Goal: Transaction & Acquisition: Purchase product/service

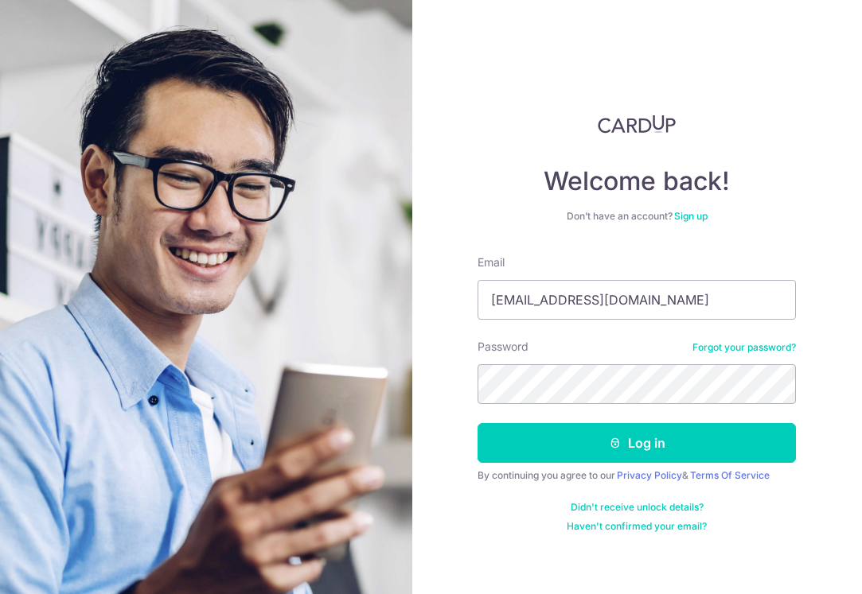
type input "[EMAIL_ADDRESS][DOMAIN_NAME]"
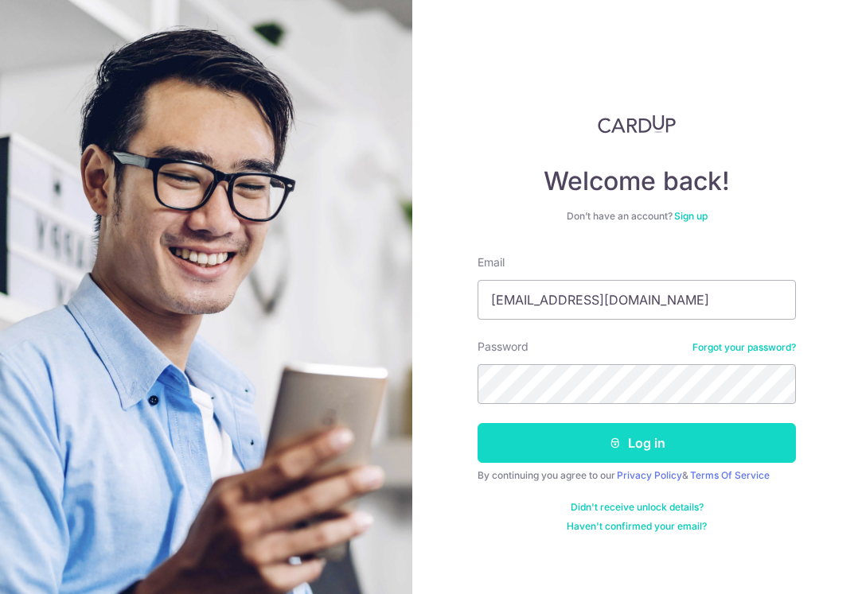
click at [555, 442] on button "Log in" at bounding box center [636, 443] width 318 height 40
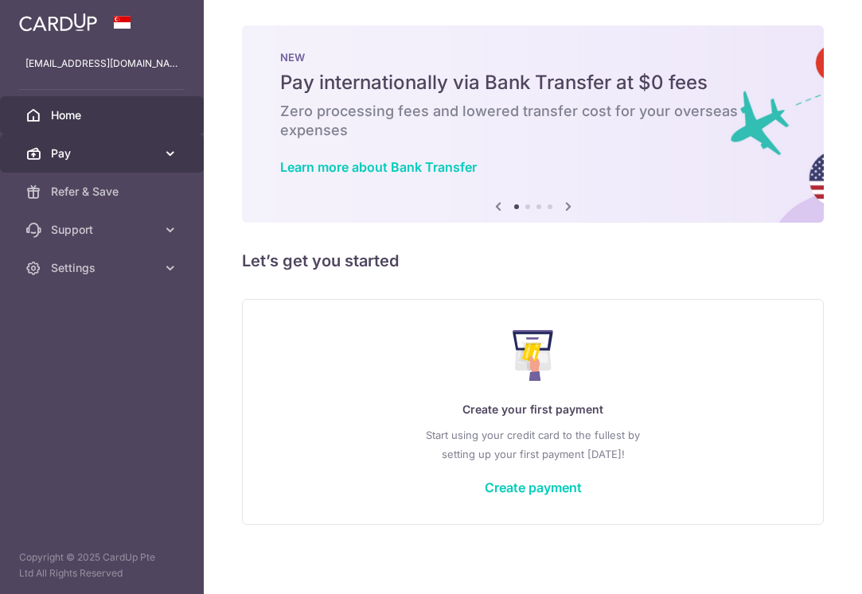
click at [70, 141] on link "Pay" at bounding box center [102, 153] width 204 height 38
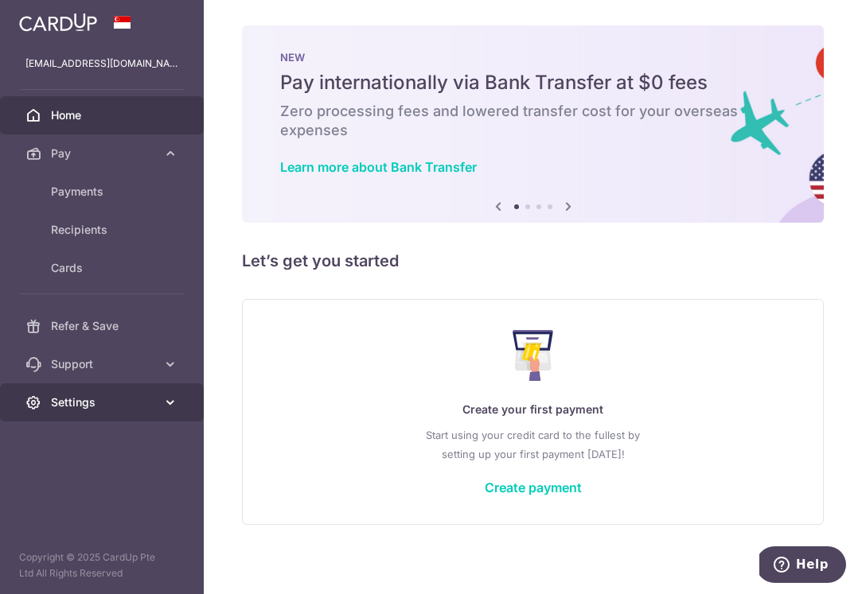
click at [89, 403] on span "Settings" at bounding box center [103, 403] width 105 height 16
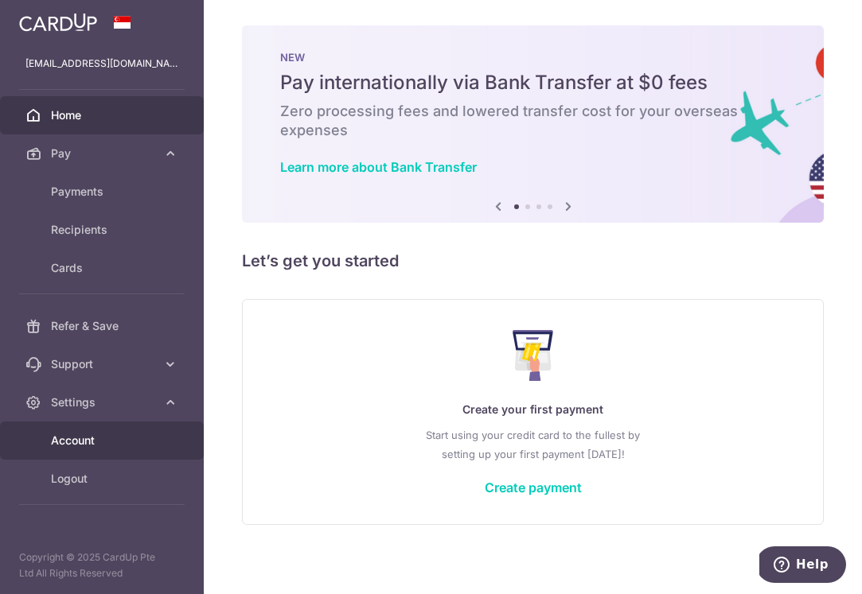
click at [85, 446] on span "Account" at bounding box center [103, 441] width 105 height 16
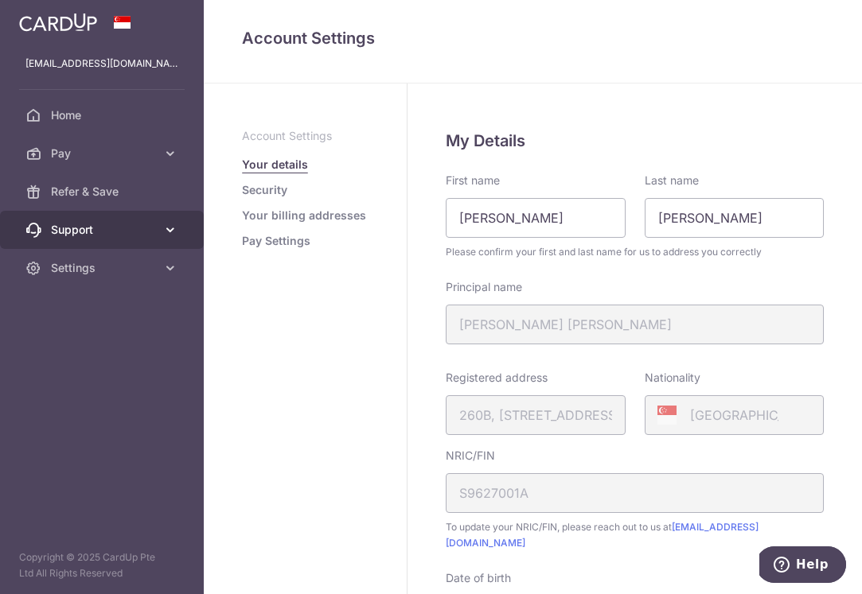
click at [85, 226] on span "Support" at bounding box center [103, 230] width 105 height 16
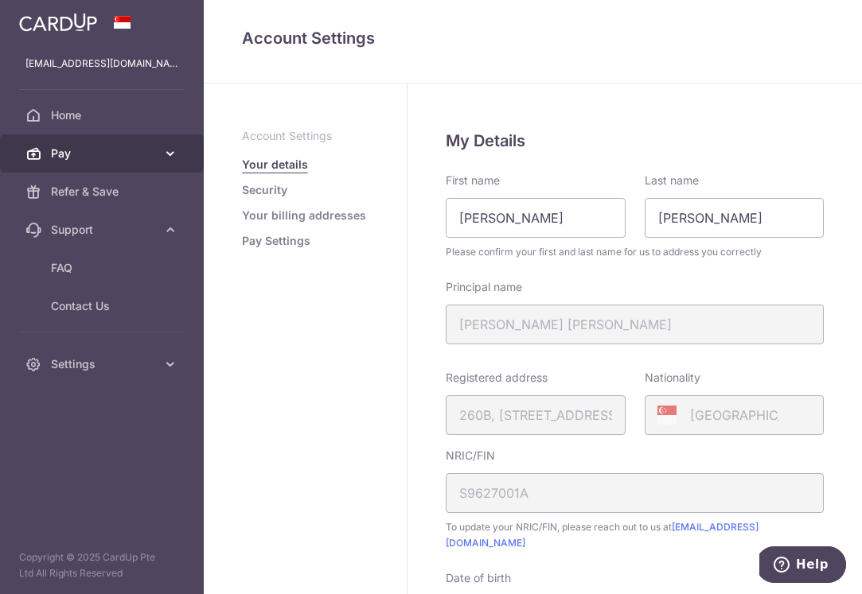
click at [128, 158] on span "Pay" at bounding box center [103, 154] width 105 height 16
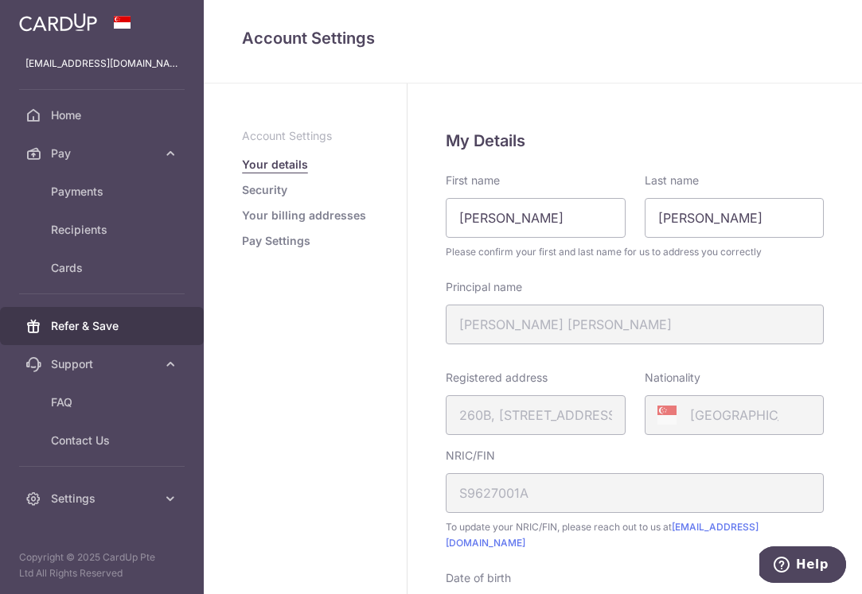
click at [107, 323] on span "Refer & Save" at bounding box center [103, 326] width 105 height 16
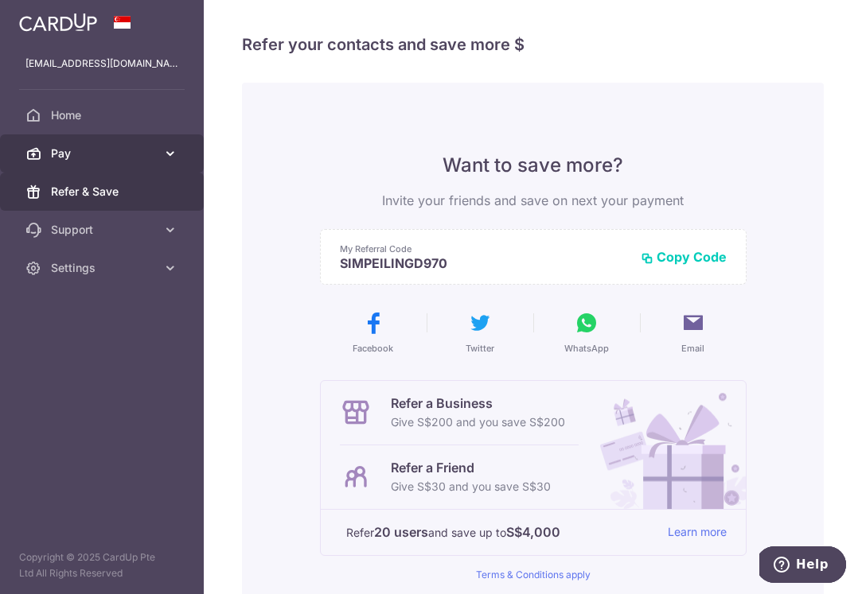
click at [113, 149] on span "Pay" at bounding box center [103, 154] width 105 height 16
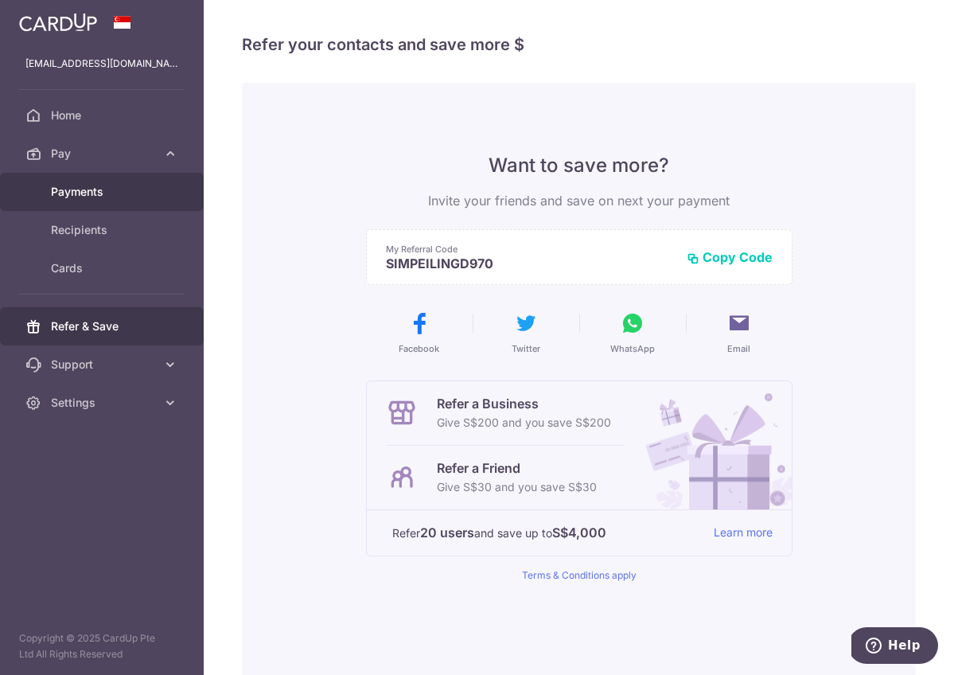
click at [128, 191] on span "Payments" at bounding box center [103, 192] width 105 height 16
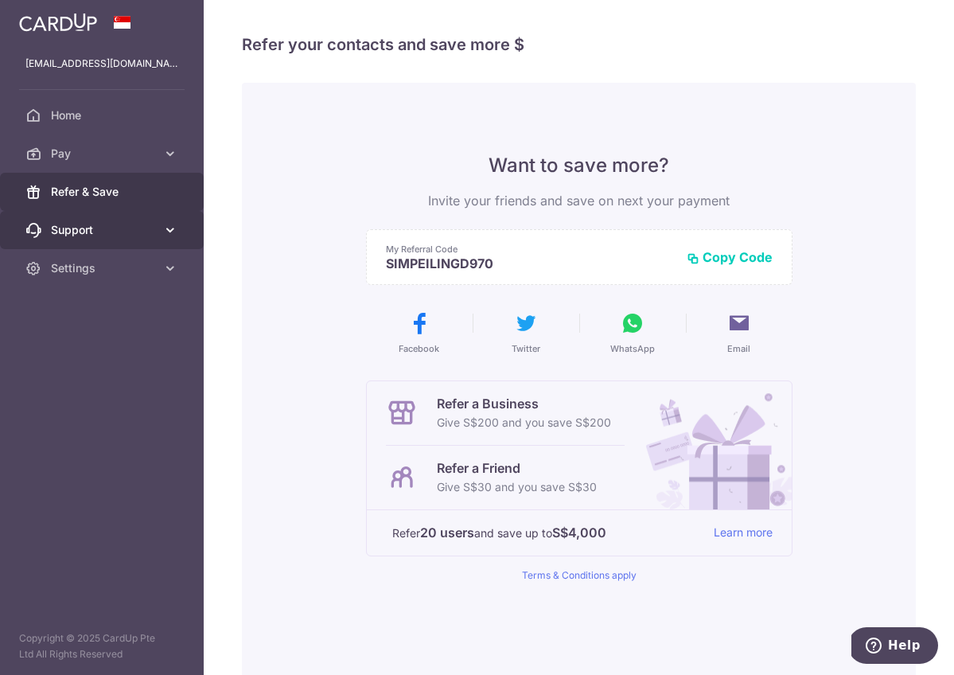
click at [155, 228] on span "Support" at bounding box center [103, 230] width 105 height 16
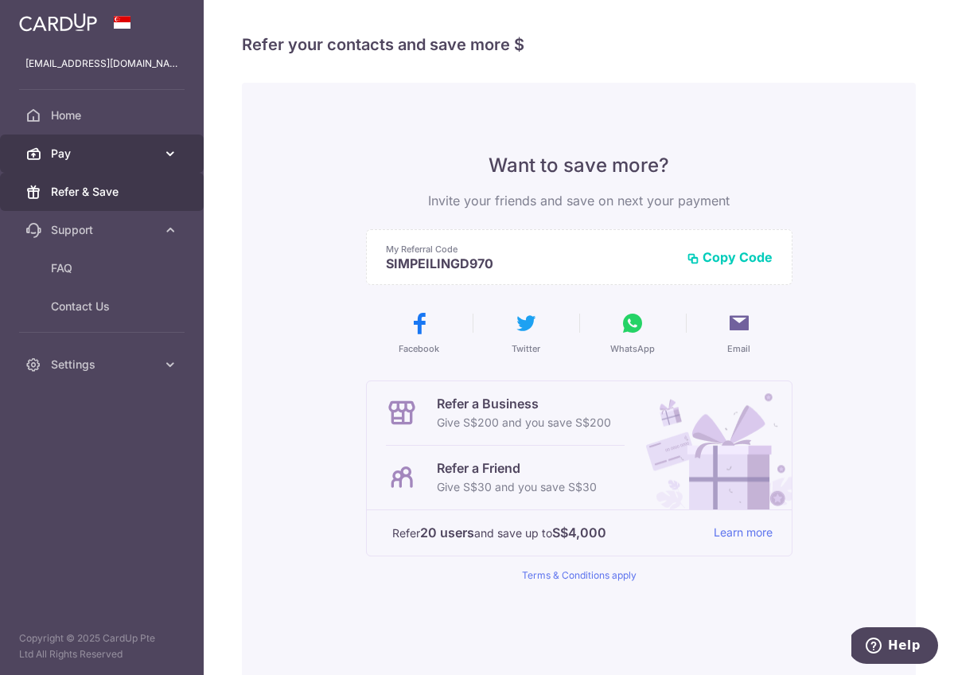
click at [90, 161] on link "Pay" at bounding box center [102, 153] width 204 height 38
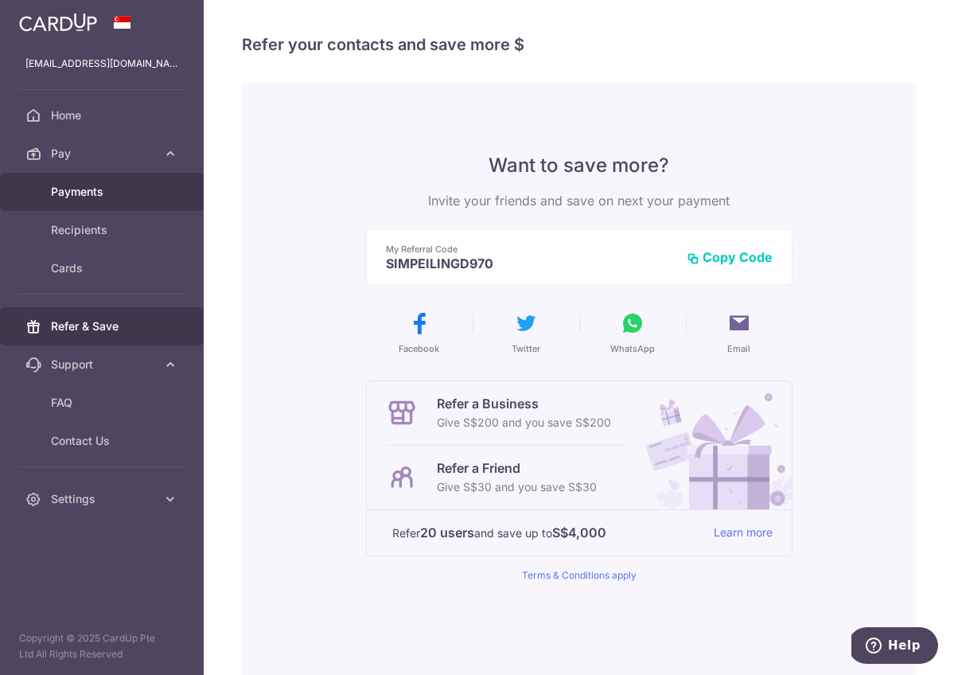
click at [91, 191] on span "Payments" at bounding box center [103, 192] width 105 height 16
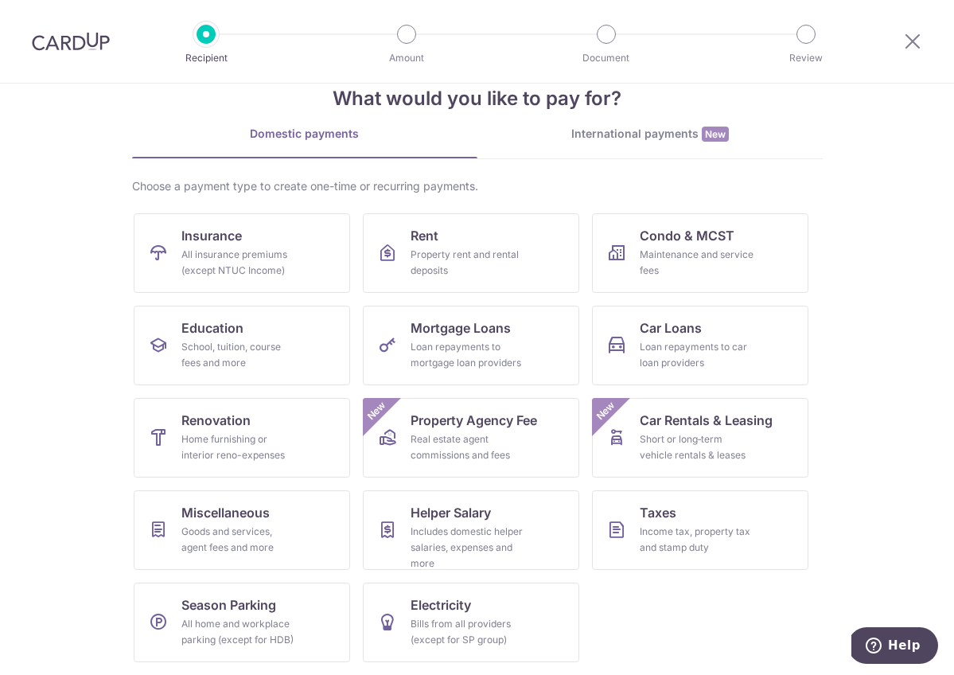
scroll to position [37, 0]
click at [913, 45] on icon at bounding box center [912, 41] width 19 height 20
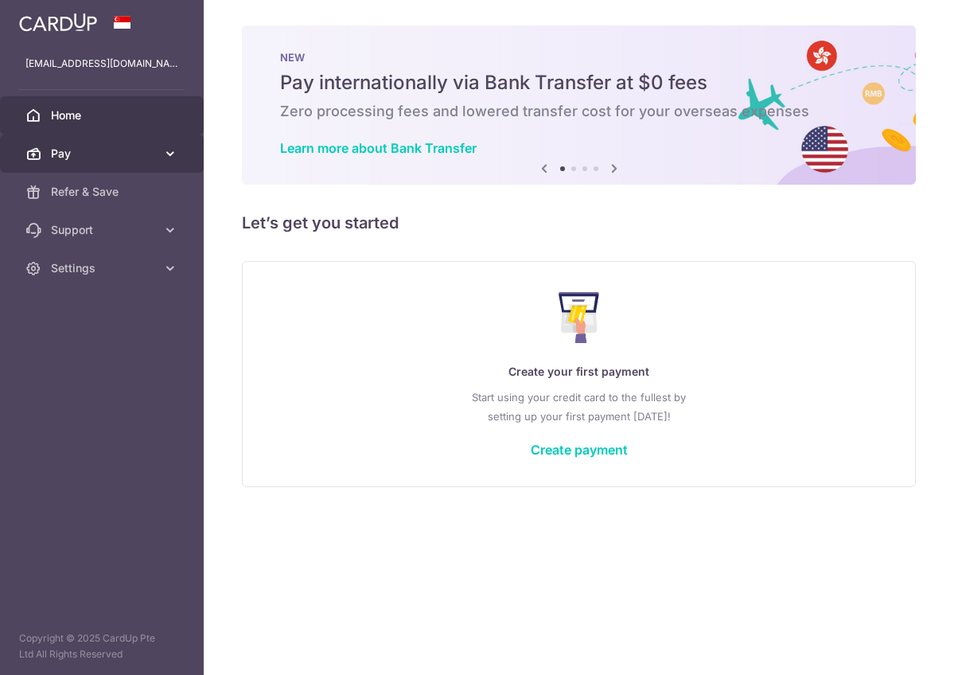
click at [88, 156] on span "Pay" at bounding box center [103, 154] width 105 height 16
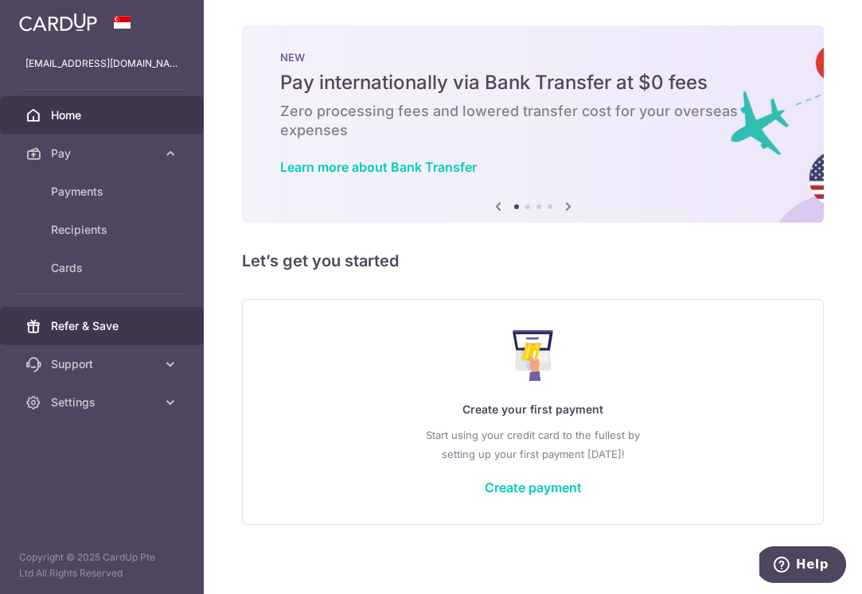
click at [94, 336] on link "Refer & Save" at bounding box center [102, 326] width 204 height 38
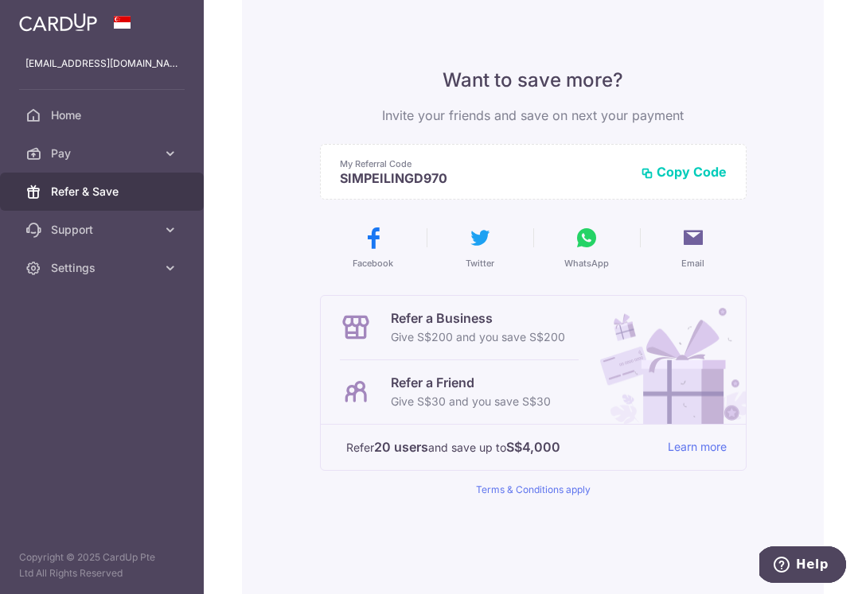
scroll to position [84, 0]
click at [492, 395] on p "Give S$30 and you save S$30" at bounding box center [471, 403] width 160 height 19
click at [441, 394] on p "Refer a Friend" at bounding box center [471, 384] width 160 height 19
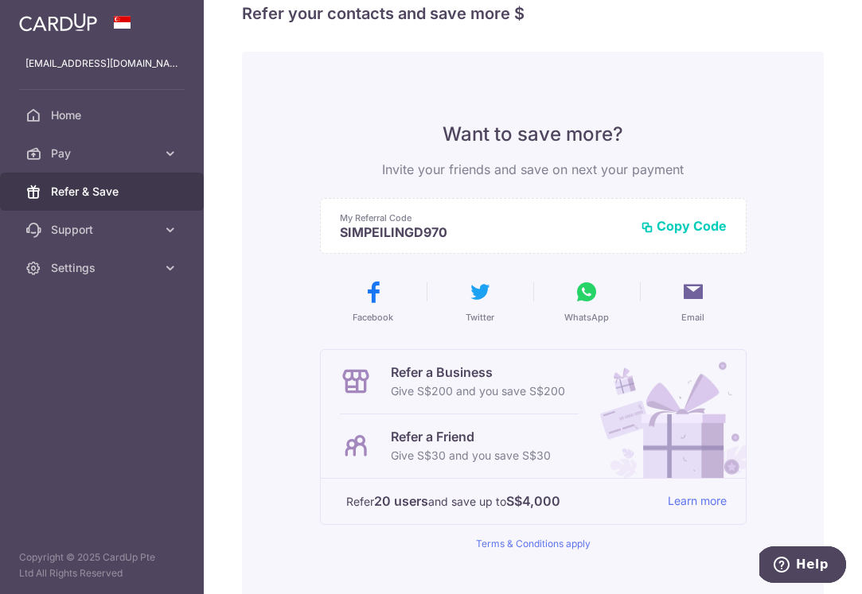
scroll to position [15, 0]
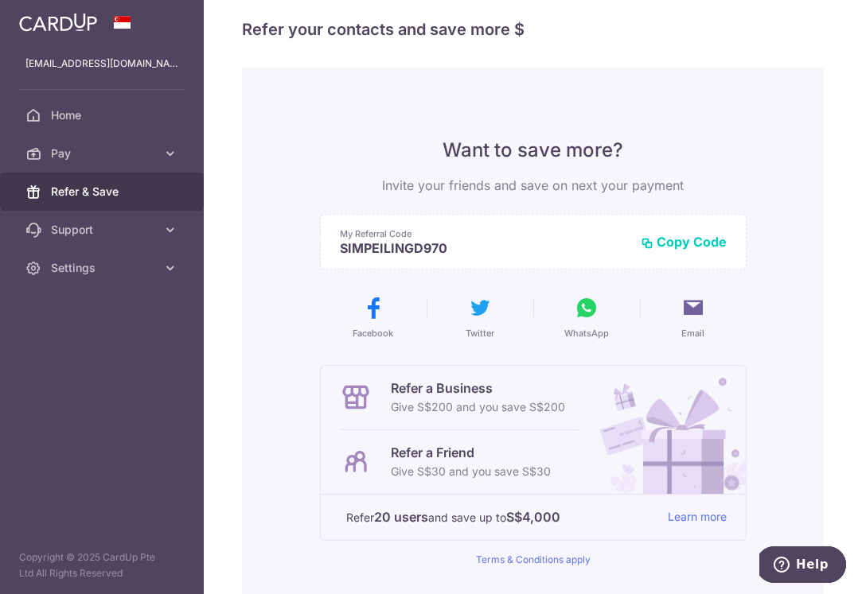
click at [679, 239] on button "Copy Code" at bounding box center [683, 242] width 86 height 16
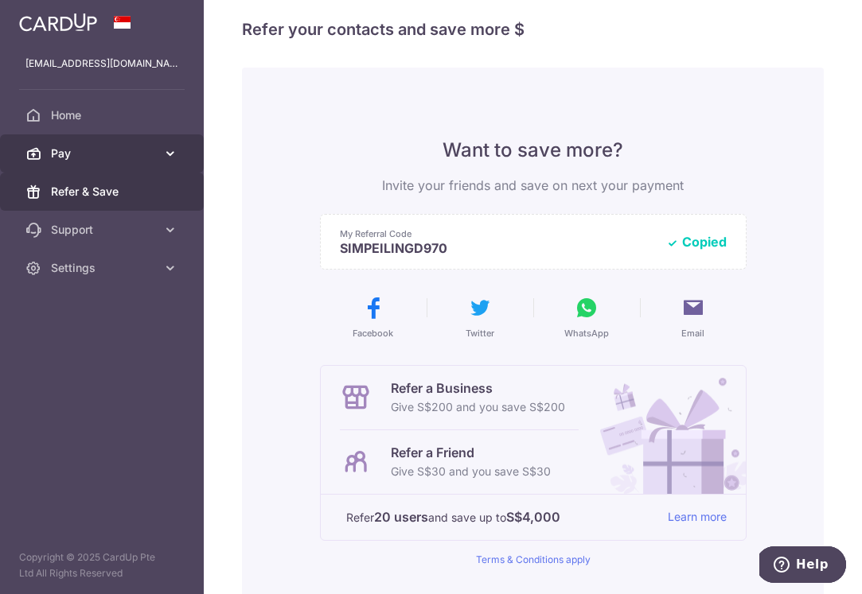
click at [128, 145] on link "Pay" at bounding box center [102, 153] width 204 height 38
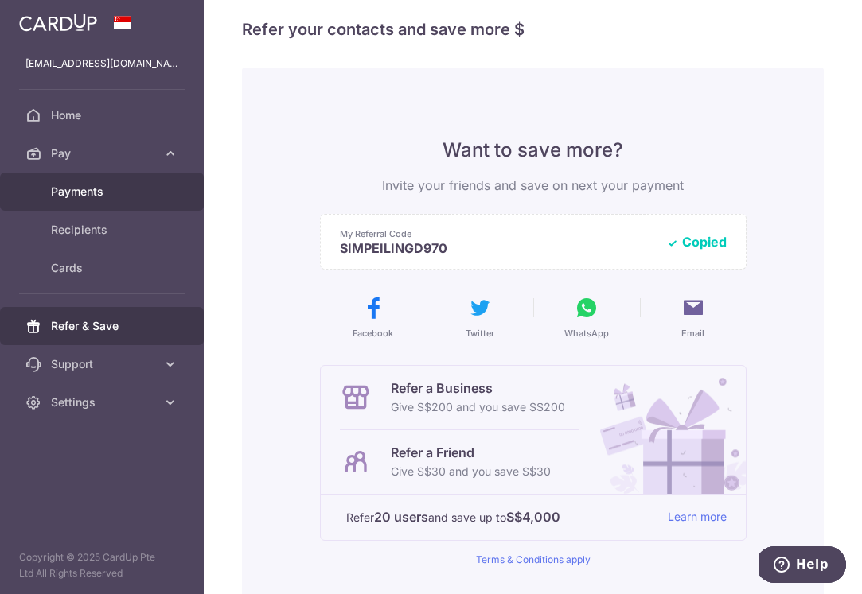
click at [72, 195] on span "Payments" at bounding box center [103, 192] width 105 height 16
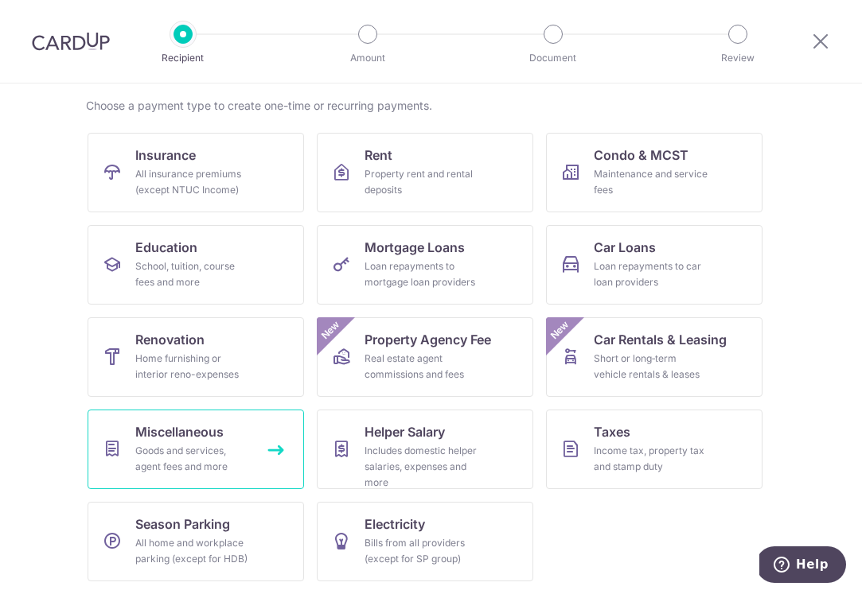
scroll to position [118, 0]
click at [207, 460] on div "Goods and services, agent fees and more" at bounding box center [192, 459] width 115 height 32
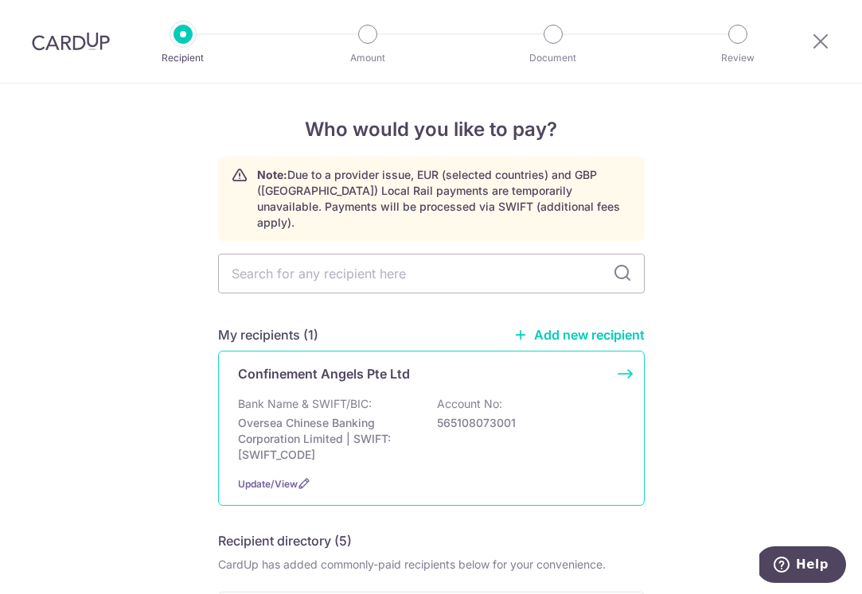
click at [292, 396] on p "Bank Name & SWIFT/BIC:" at bounding box center [305, 404] width 134 height 16
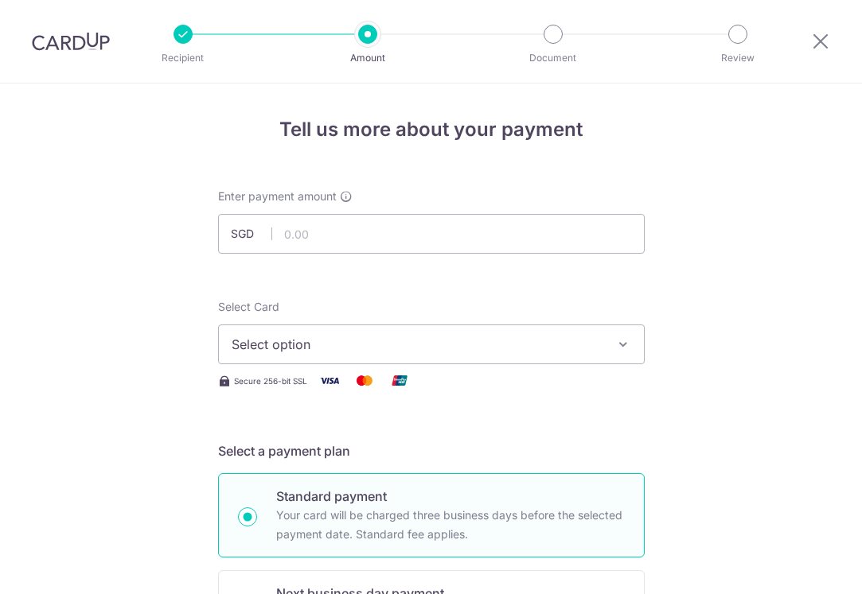
click at [321, 239] on input "text" at bounding box center [431, 234] width 426 height 40
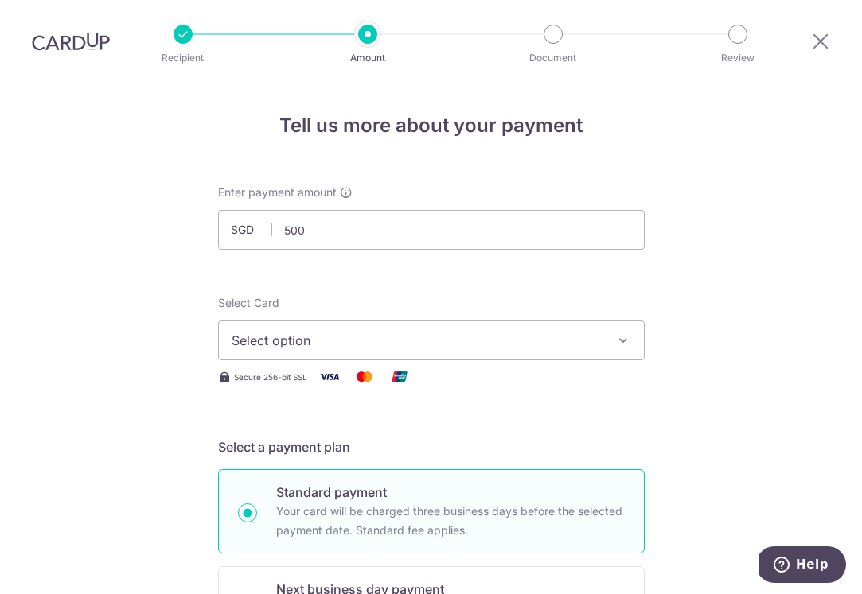
type input "500.00"
click at [304, 341] on span "Select option" at bounding box center [417, 340] width 371 height 19
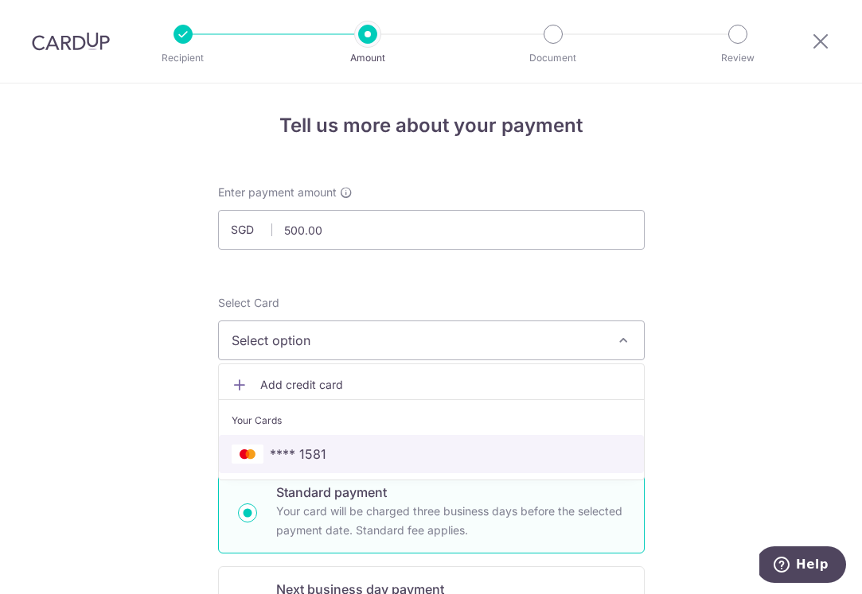
click at [270, 458] on span "**** 1581" at bounding box center [298, 454] width 56 height 19
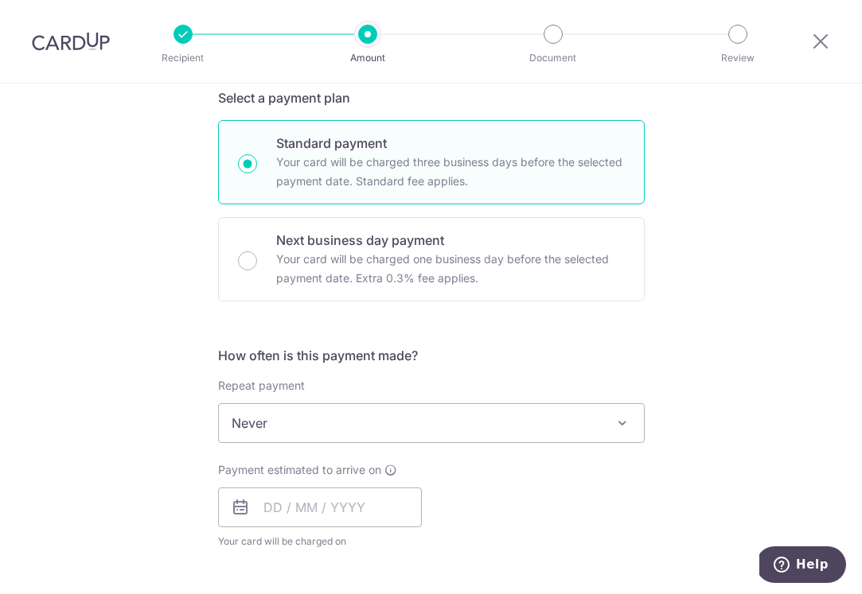
scroll to position [352, 0]
click at [271, 516] on input "text" at bounding box center [320, 508] width 204 height 40
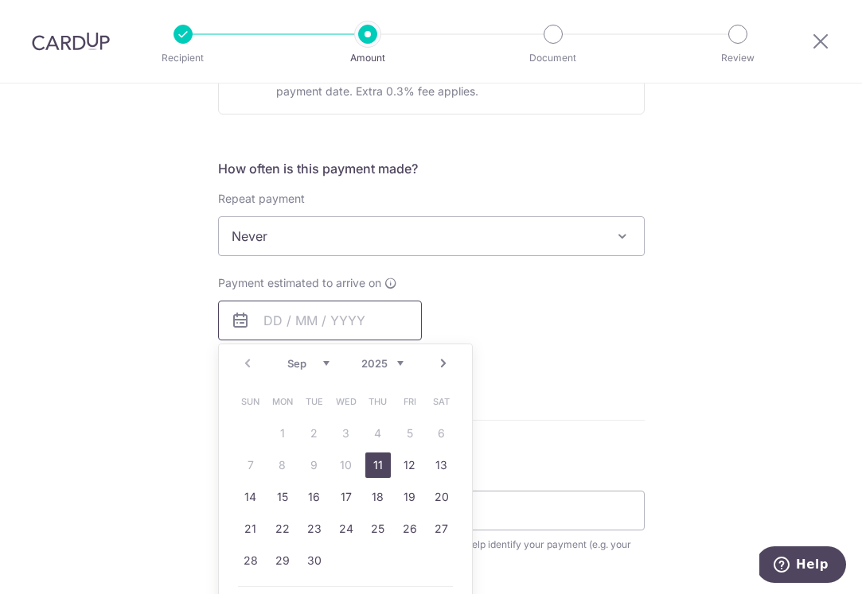
scroll to position [543, 0]
click at [386, 461] on link "11" at bounding box center [377, 462] width 25 height 25
type input "[DATE]"
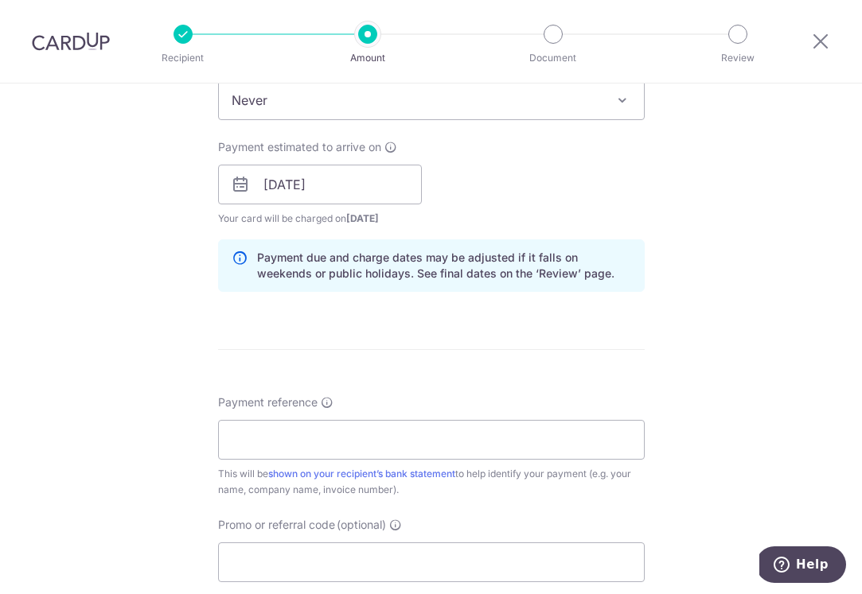
scroll to position [770, 0]
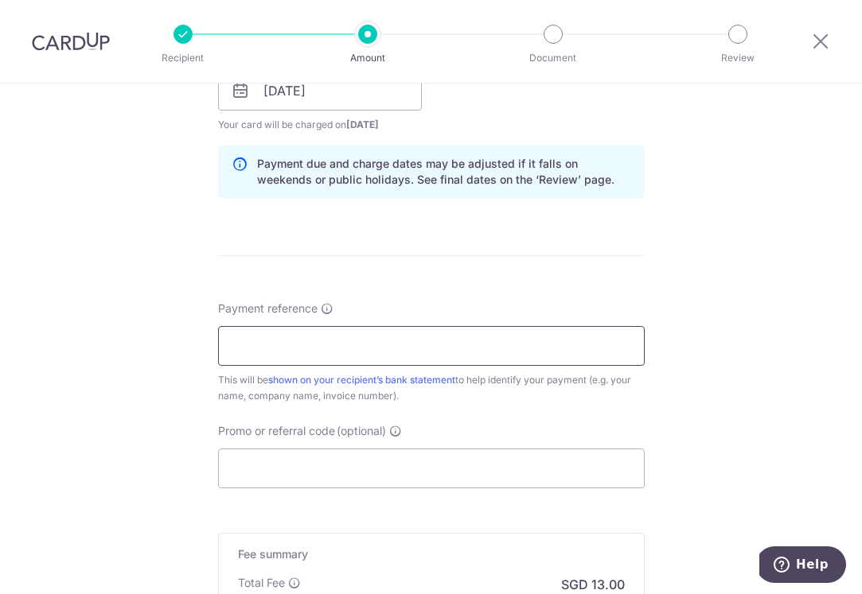
click at [300, 357] on input "Payment reference" at bounding box center [431, 346] width 426 height 40
type input "Desiree Confinement Angels"
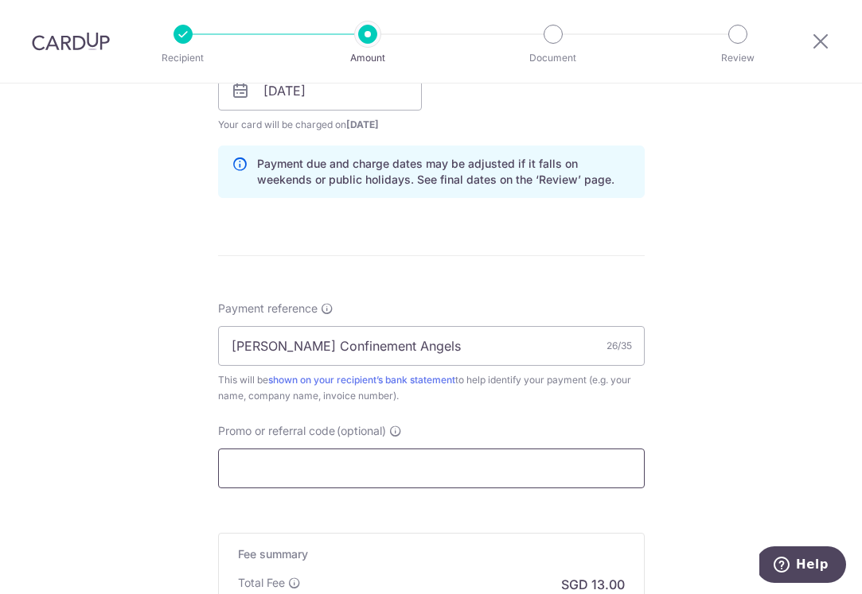
click at [266, 470] on input "Promo or referral code (optional)" at bounding box center [431, 469] width 426 height 40
type input "L"
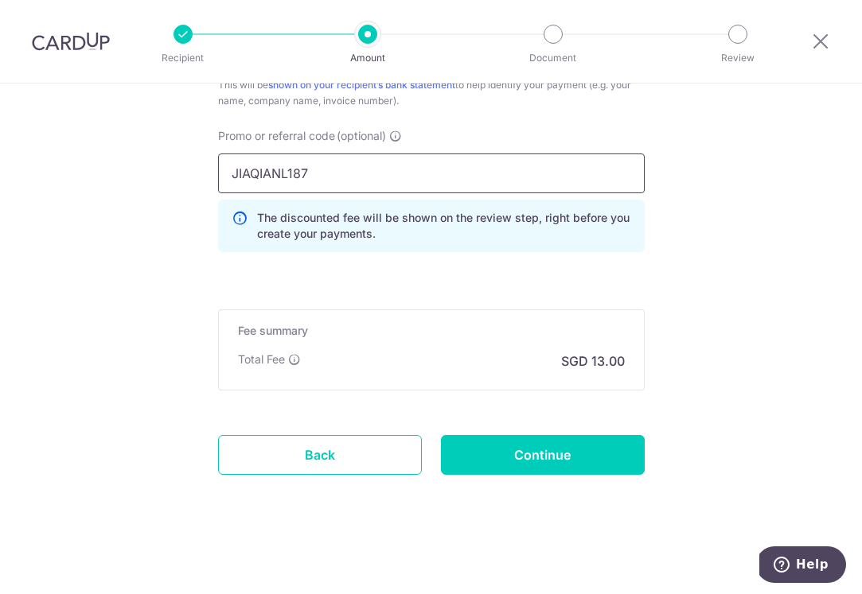
scroll to position [1065, 0]
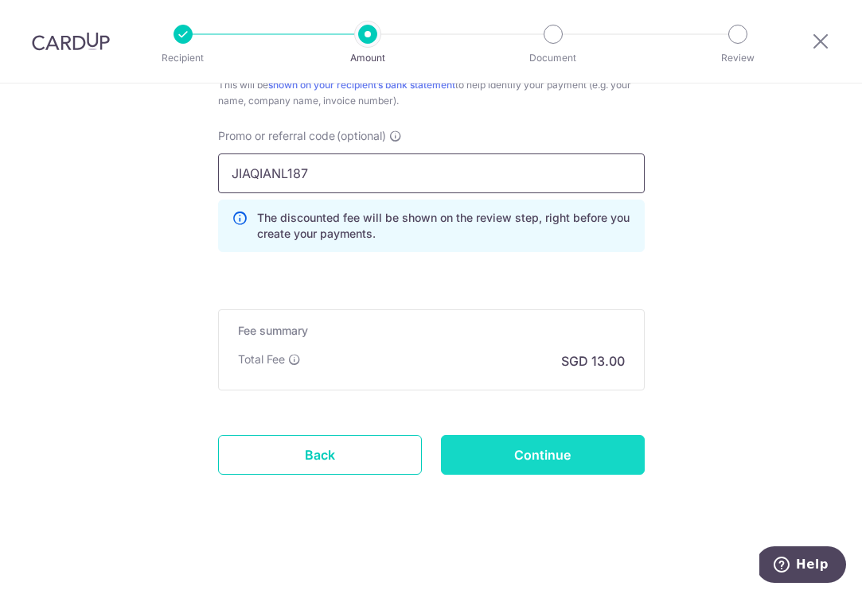
type input "JIAQIANL187"
click at [533, 465] on input "Continue" at bounding box center [543, 455] width 204 height 40
type input "Create Schedule"
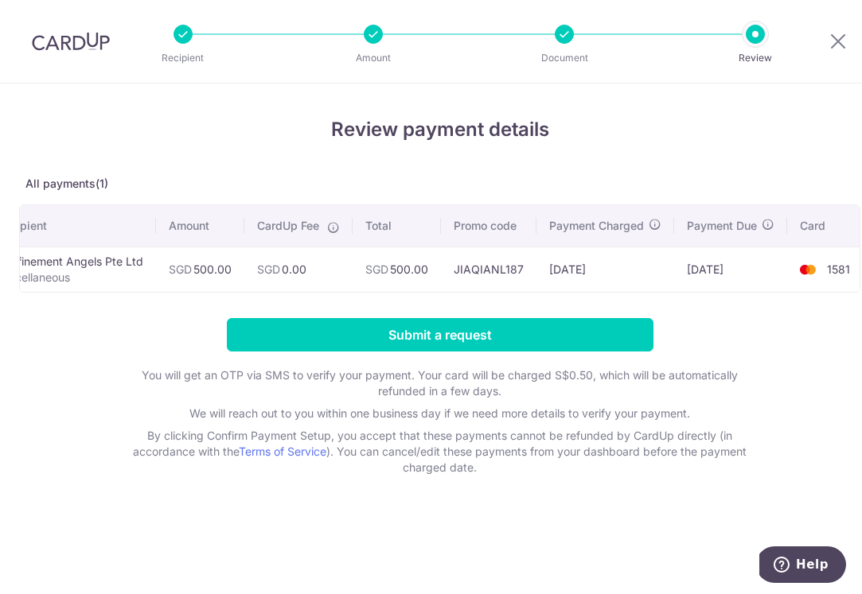
scroll to position [0, 35]
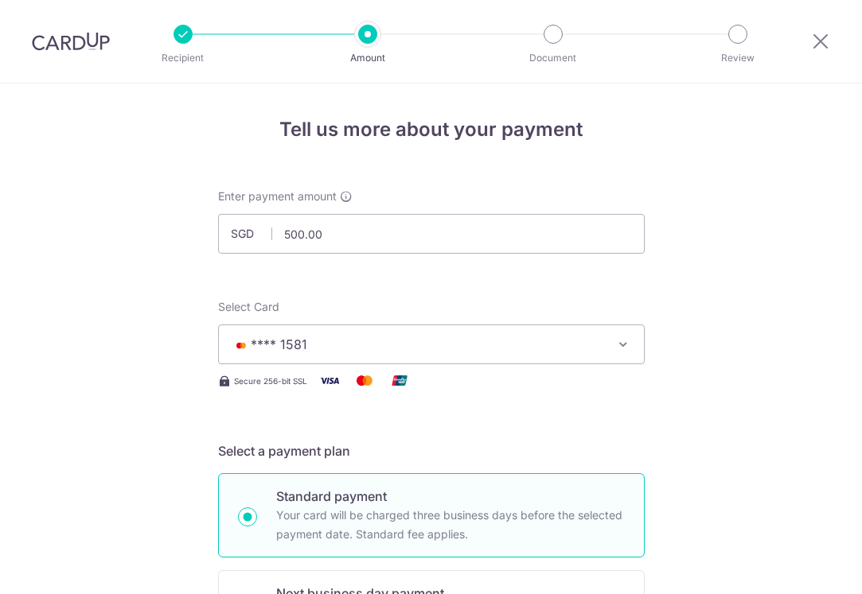
type input "Update Schedule"
type input "950.00"
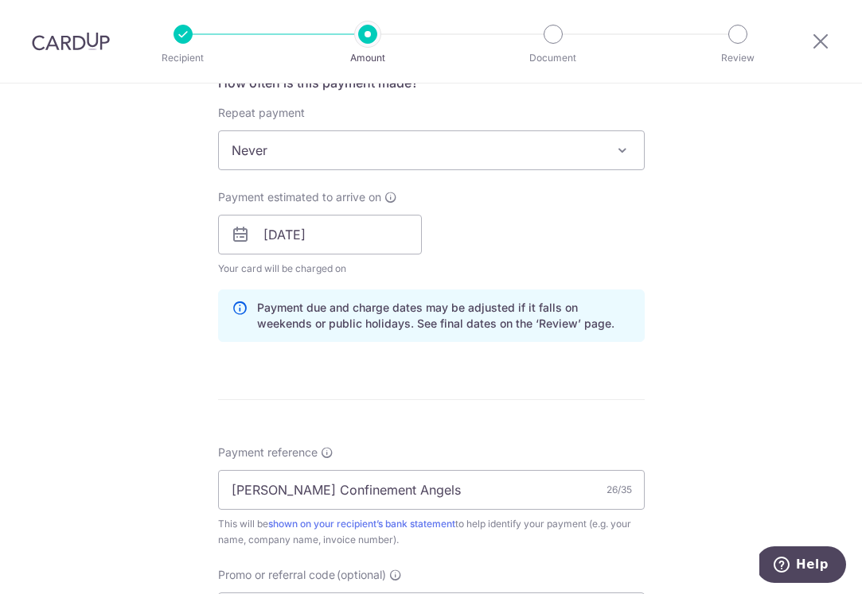
scroll to position [831, 0]
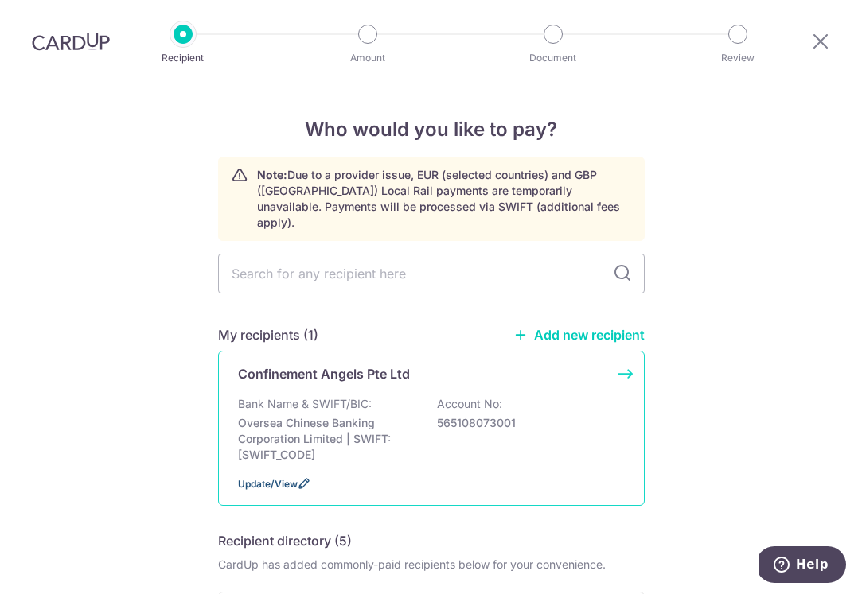
click at [298, 477] on icon at bounding box center [304, 483] width 13 height 13
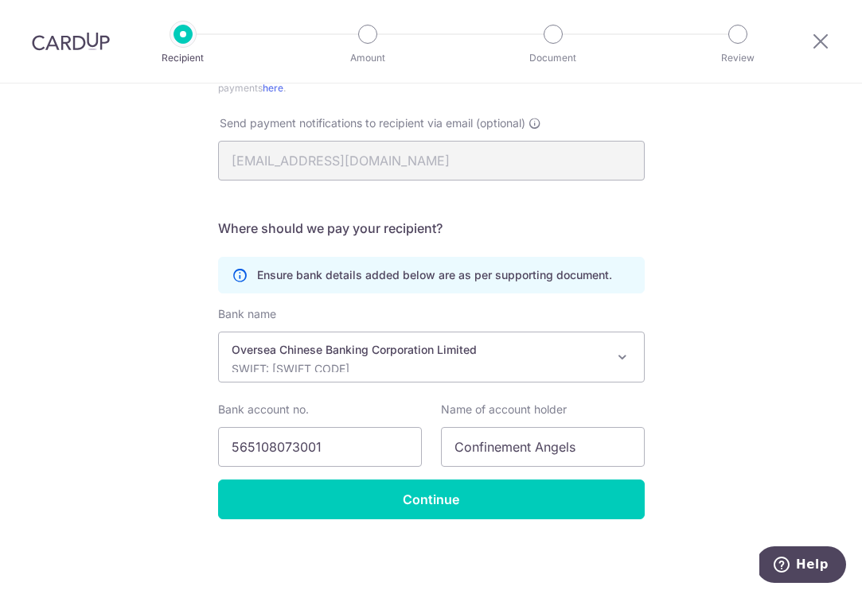
scroll to position [453, 0]
click at [319, 372] on p "SWIFT: [SWIFT_CODE]" at bounding box center [419, 369] width 374 height 16
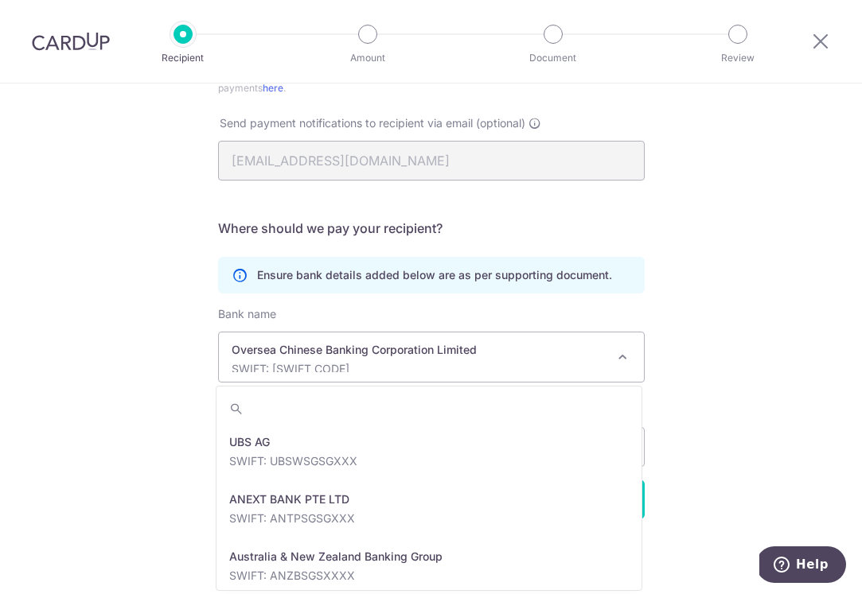
scroll to position [2578, 0]
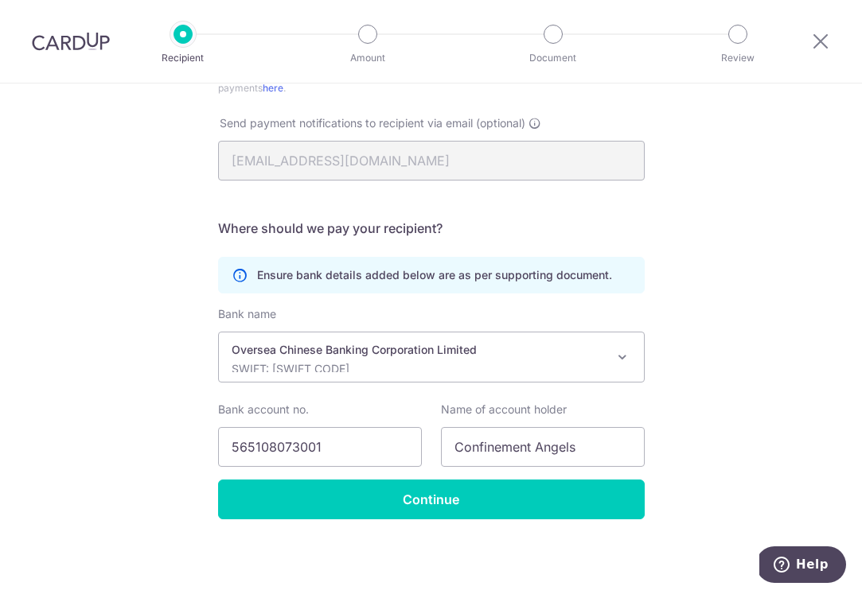
click at [126, 407] on div "Recipient Details Your recipient does not need a CardUp account to receive your…" at bounding box center [431, 112] width 862 height 964
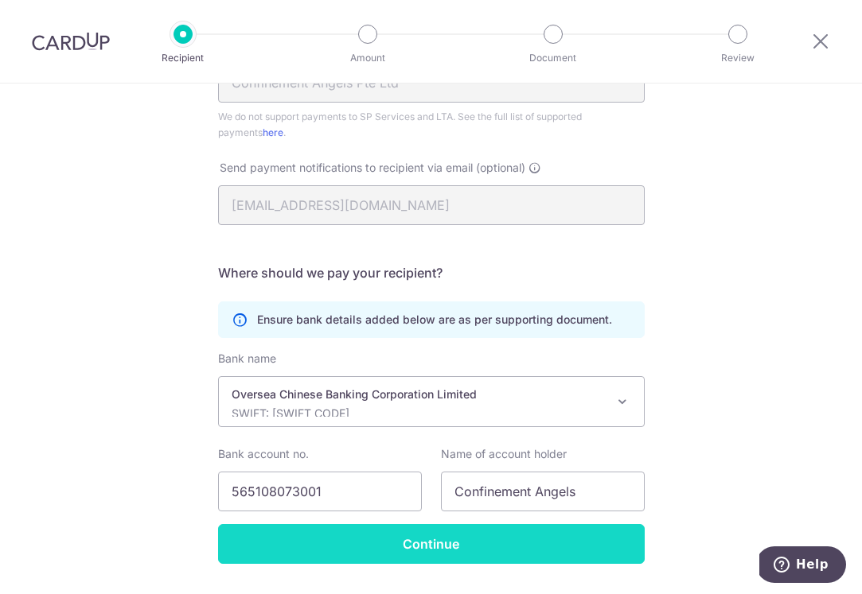
click at [281, 561] on input "Continue" at bounding box center [431, 544] width 426 height 40
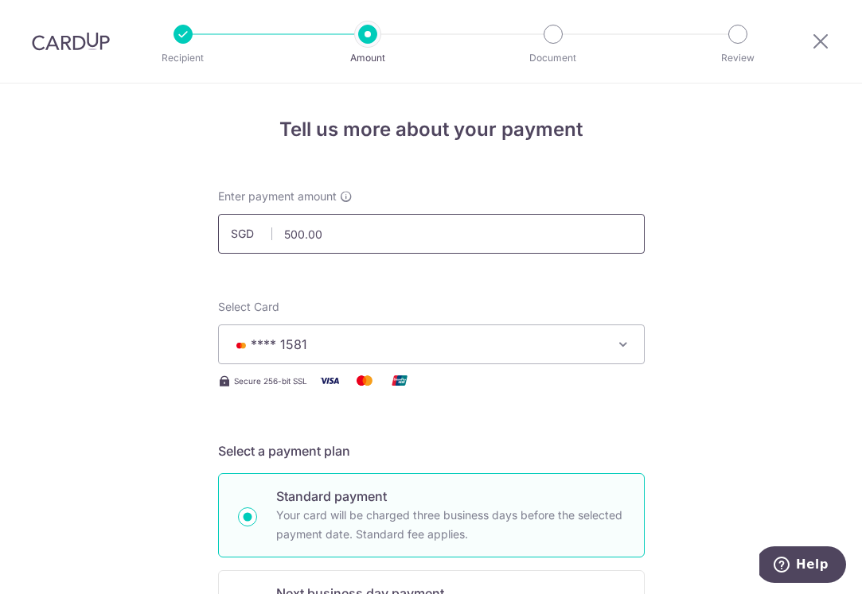
drag, startPoint x: 340, startPoint y: 234, endPoint x: 232, endPoint y: 234, distance: 107.4
click at [232, 234] on div "SGD 500.00 500.00" at bounding box center [431, 234] width 426 height 40
type input "950.00"
drag, startPoint x: 147, startPoint y: 336, endPoint x: 148, endPoint y: 360, distance: 23.9
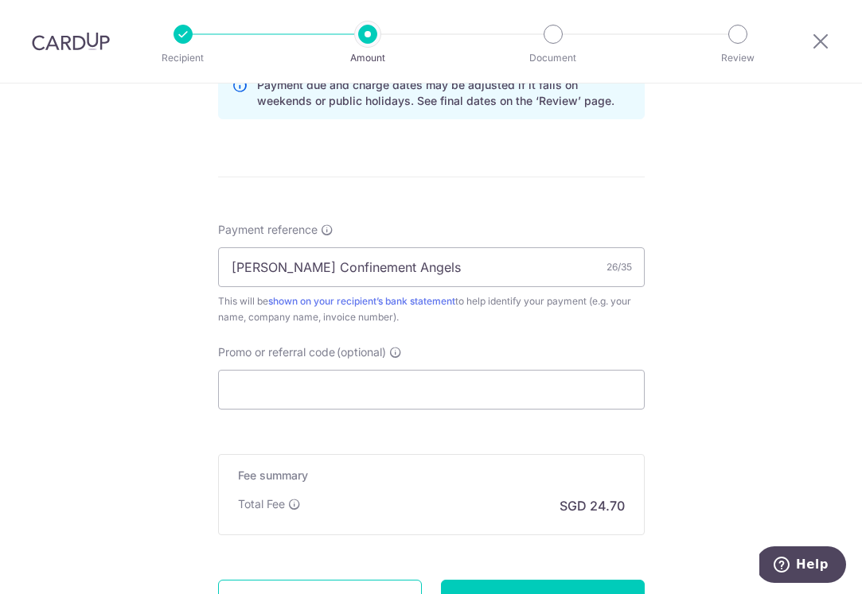
scroll to position [958, 0]
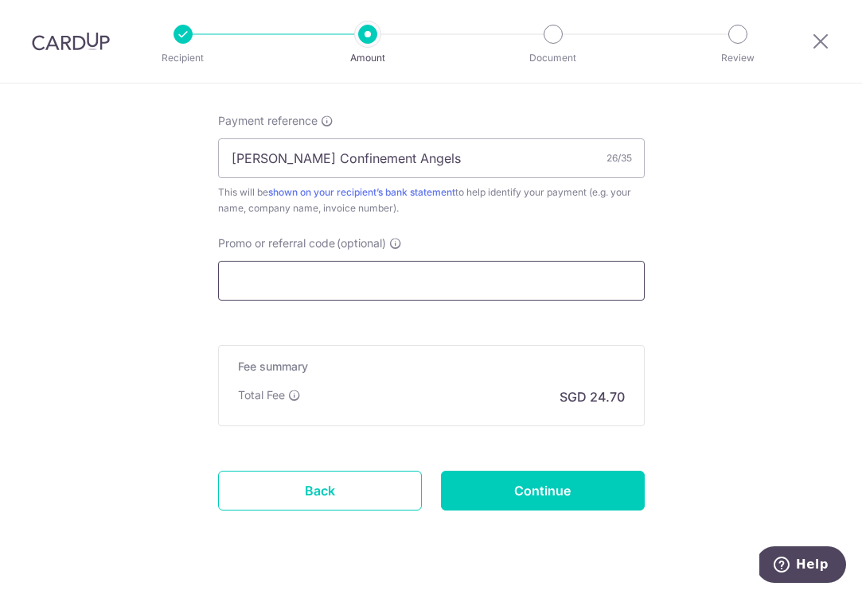
click at [298, 277] on input "Promo or referral code (optional)" at bounding box center [431, 281] width 426 height 40
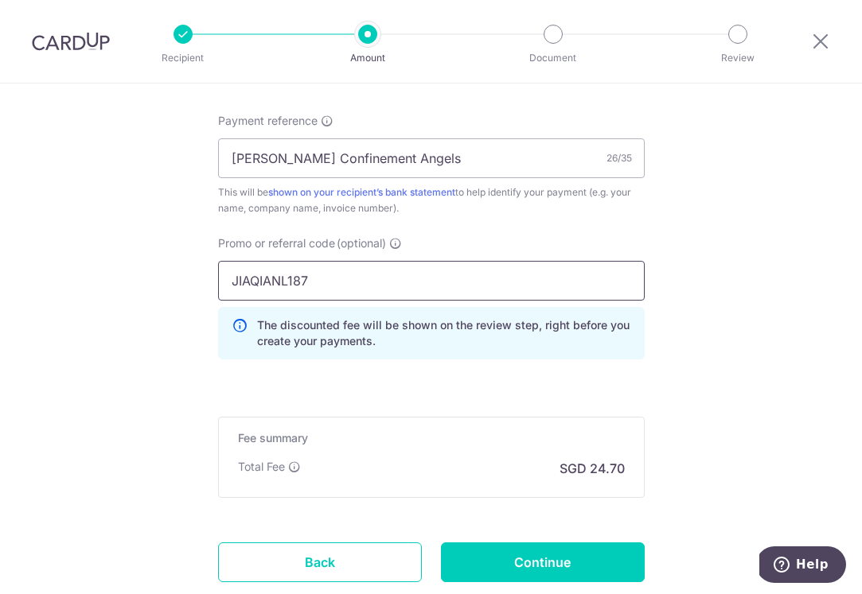
type input "JIAQIANL187"
drag, startPoint x: 100, startPoint y: 389, endPoint x: 108, endPoint y: 390, distance: 8.0
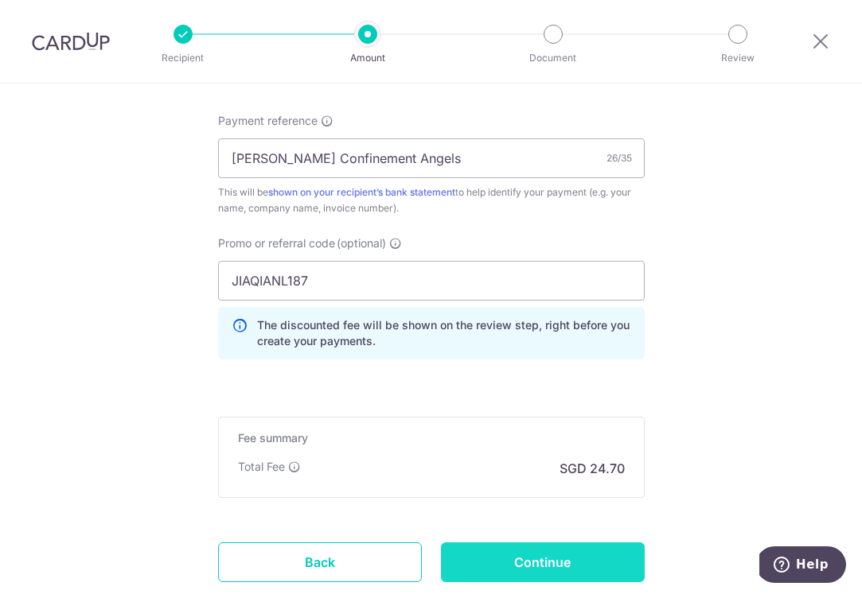
click at [532, 561] on input "Continue" at bounding box center [543, 563] width 204 height 40
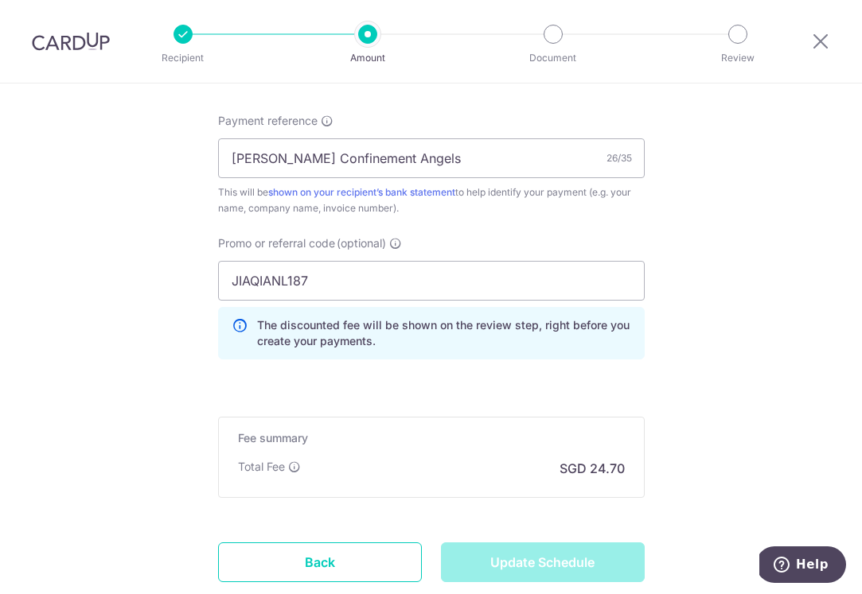
type input "Update Schedule"
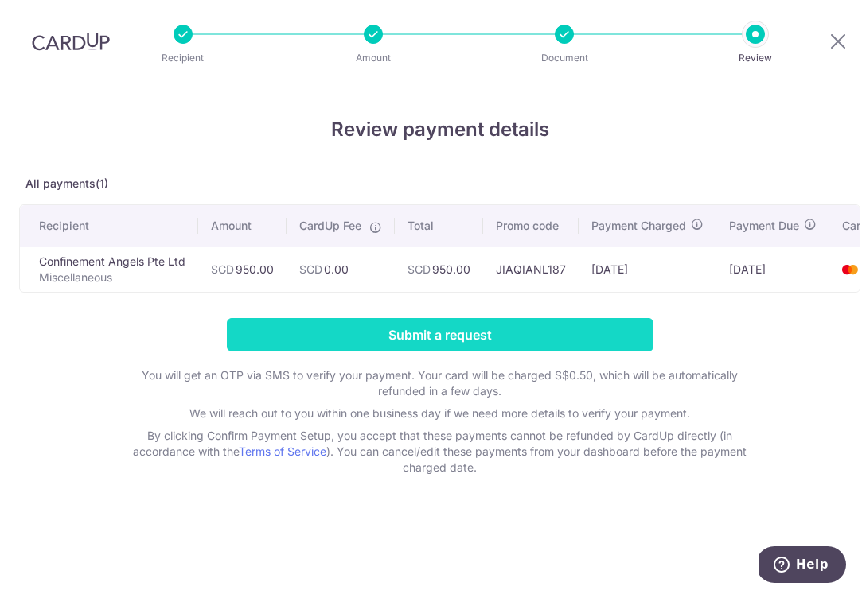
click at [395, 329] on input "Submit a request" at bounding box center [440, 334] width 426 height 33
click at [528, 341] on input "Submit a request" at bounding box center [440, 334] width 426 height 33
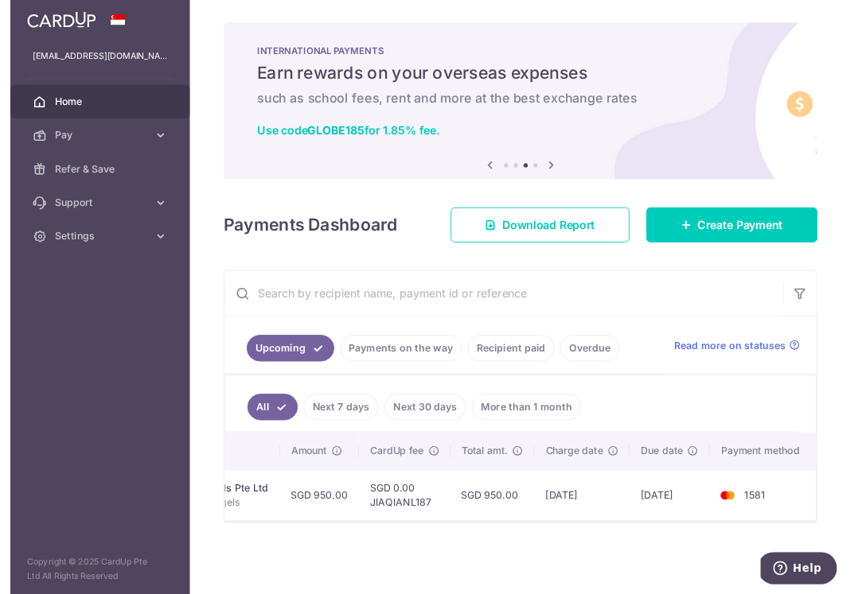
scroll to position [0, 512]
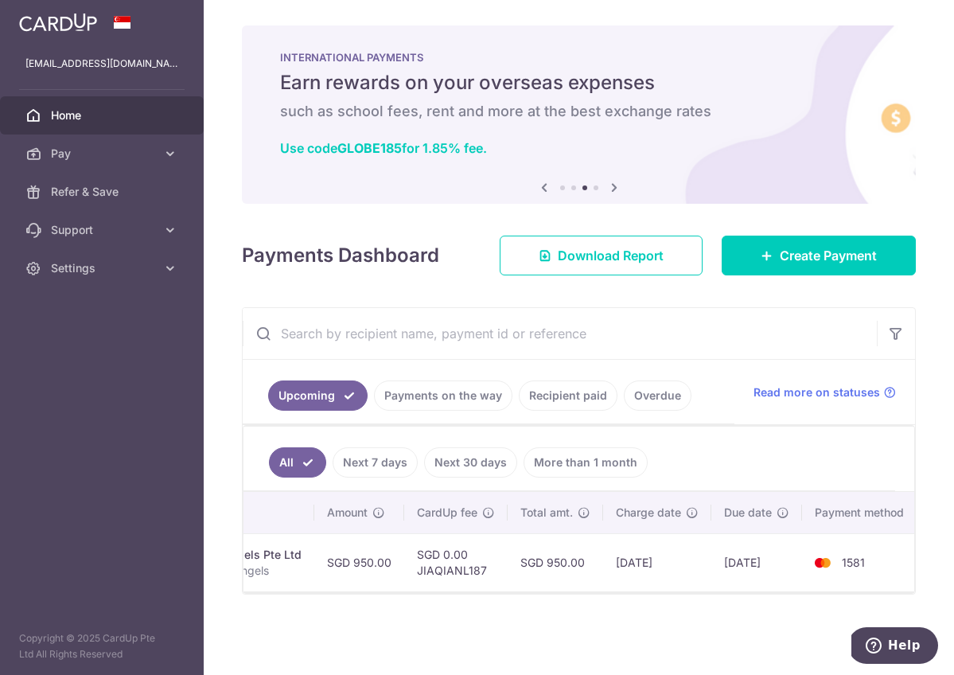
click at [414, 395] on link "Payments on the way" at bounding box center [443, 395] width 138 height 30
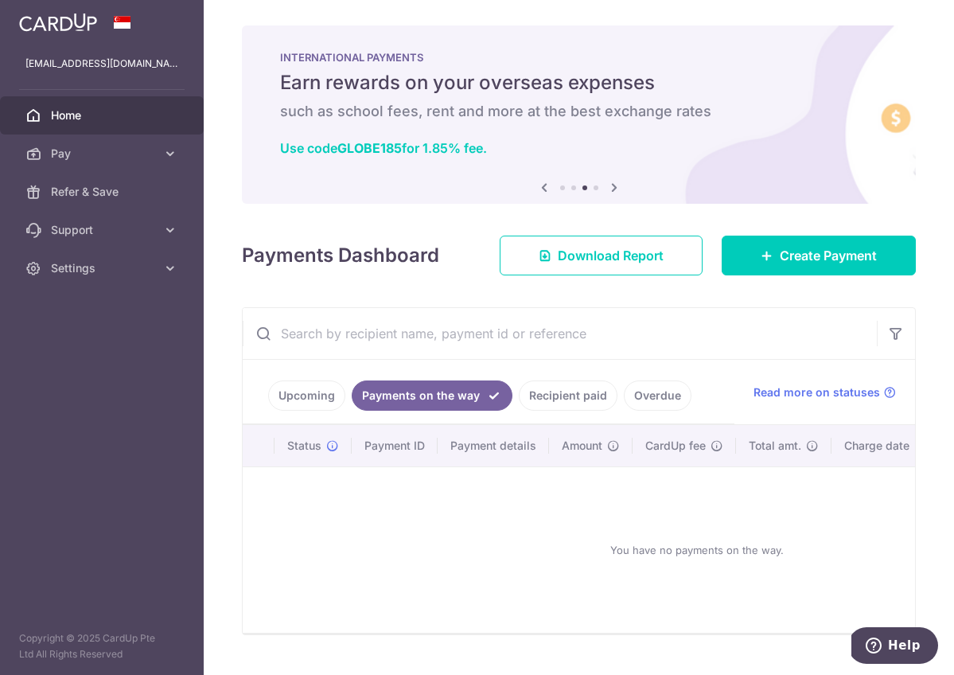
click at [564, 484] on div "You have no payments on the way." at bounding box center [697, 550] width 870 height 140
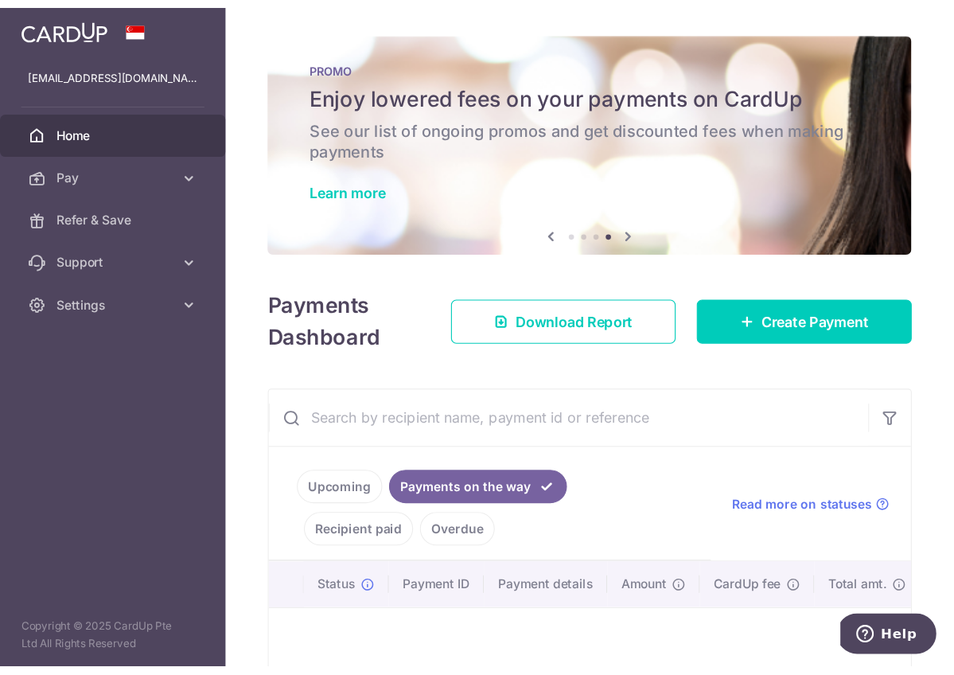
scroll to position [1, 0]
